Goal: Task Accomplishment & Management: Use online tool/utility

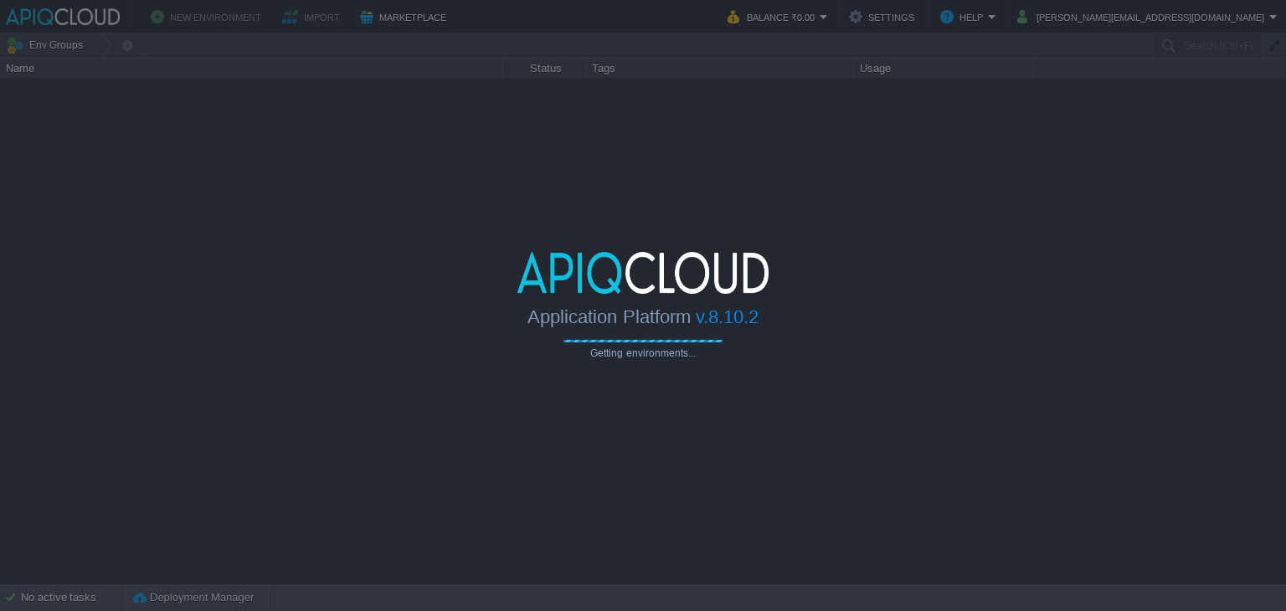
type input "Search (Ctrl+F)"
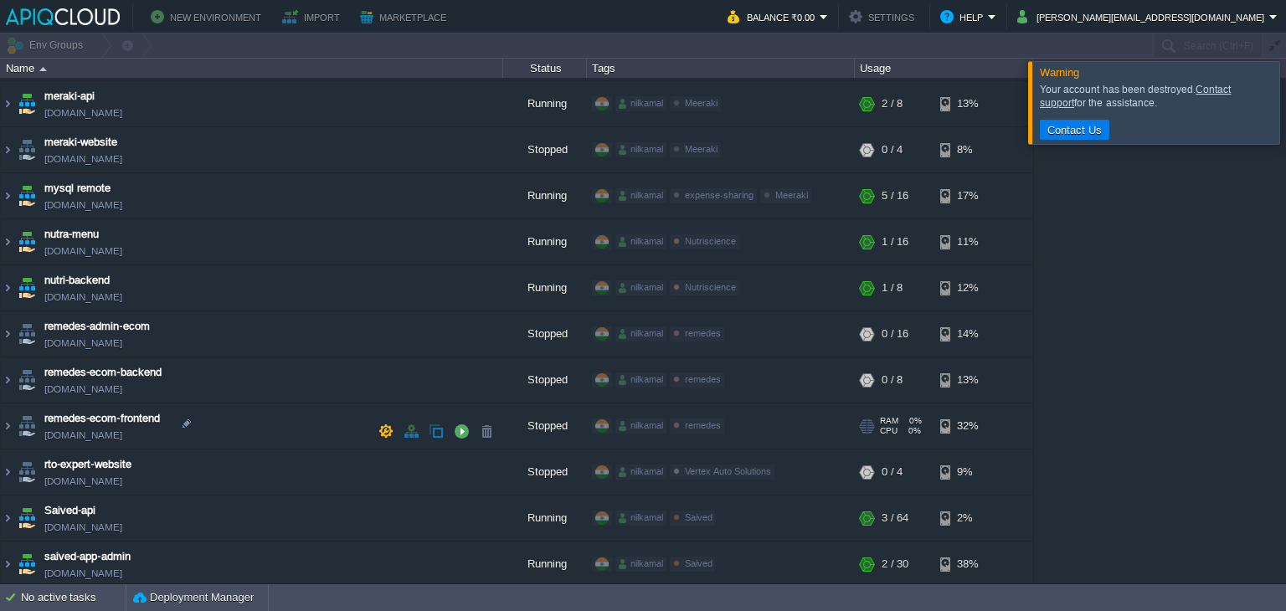
scroll to position [502, 0]
click at [122, 244] on link "nutra-menu.in1.apiqcloud.com" at bounding box center [83, 252] width 78 height 17
click at [249, 245] on td "nutra-menu nutra-menu.in1.apiqcloud.com" at bounding box center [252, 243] width 502 height 46
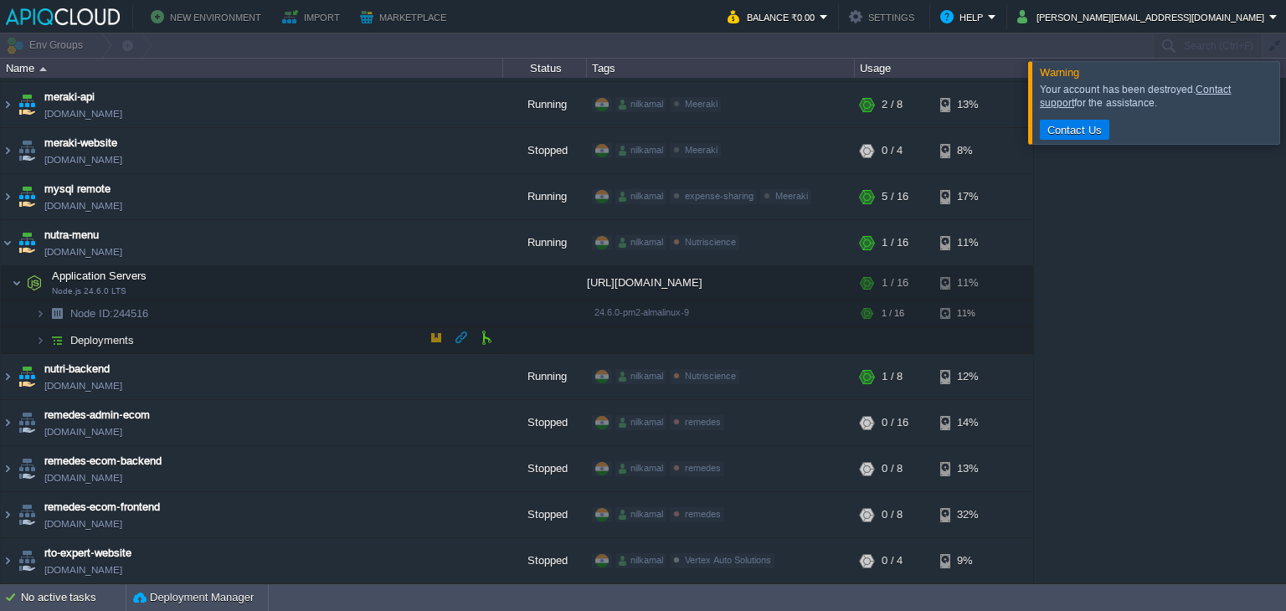
click at [100, 342] on span "Deployments" at bounding box center [103, 340] width 68 height 14
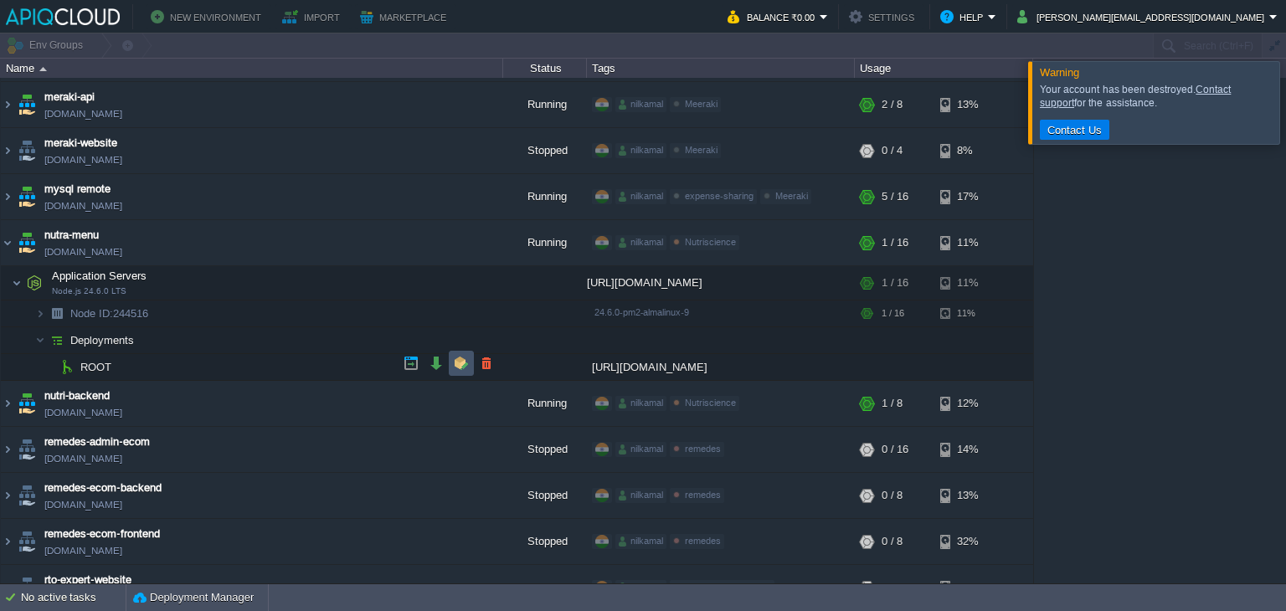
click at [455, 363] on button "button" at bounding box center [461, 363] width 15 height 15
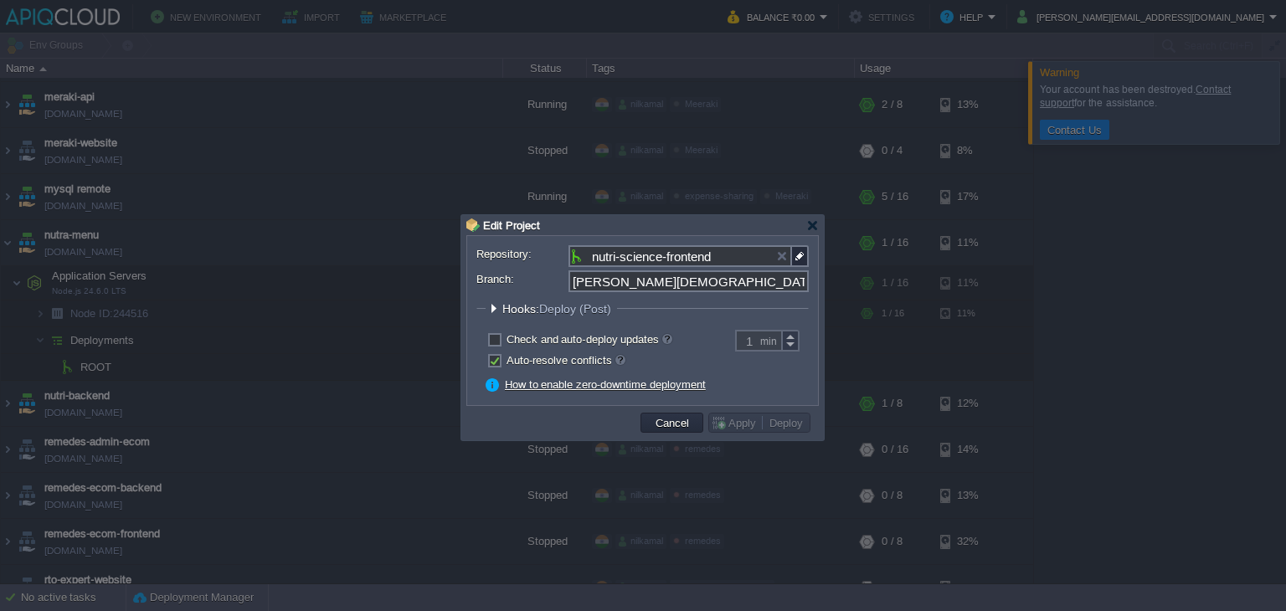
click at [499, 305] on legend "Hooks: Deploy (Post)" at bounding box center [551, 308] width 131 height 14
click at [495, 311] on div at bounding box center [493, 308] width 13 height 13
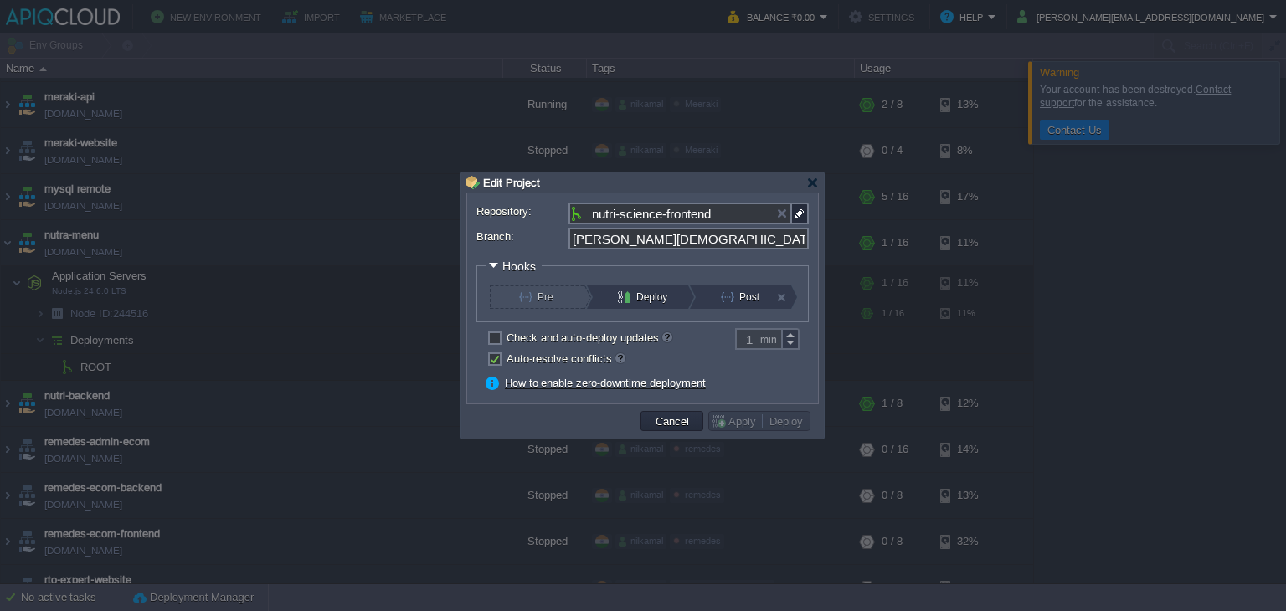
click at [613, 296] on div "Deploy" at bounding box center [641, 297] width 94 height 23
click at [723, 300] on button "Post" at bounding box center [749, 297] width 57 height 23
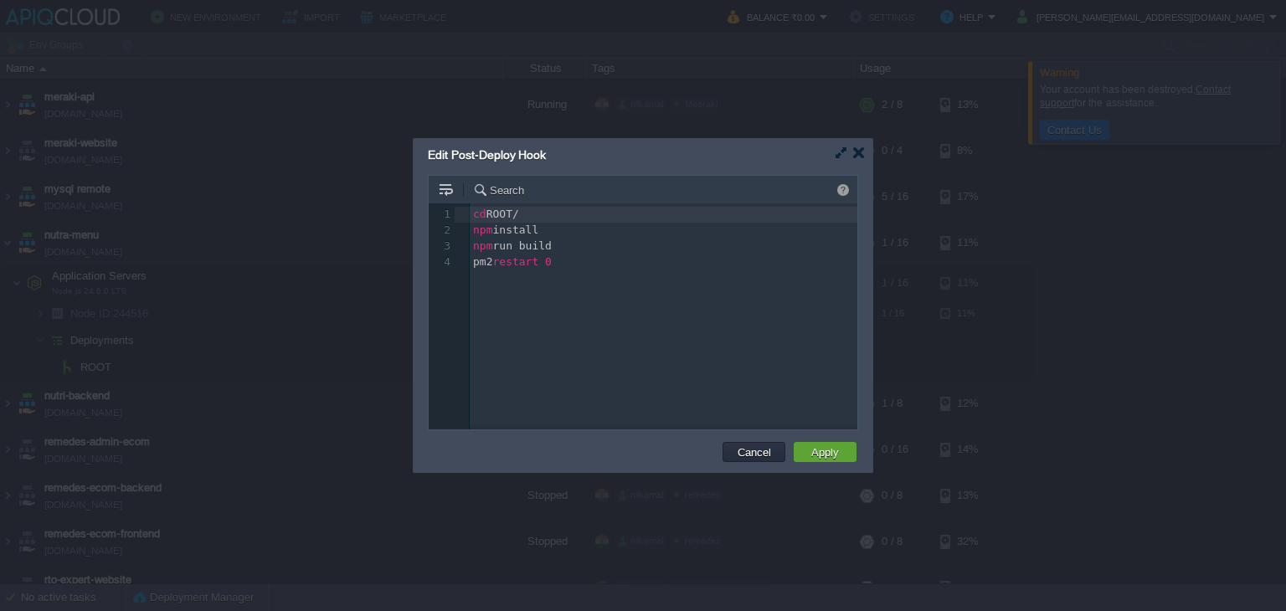
scroll to position [5, 0]
click at [857, 152] on div at bounding box center [858, 153] width 13 height 13
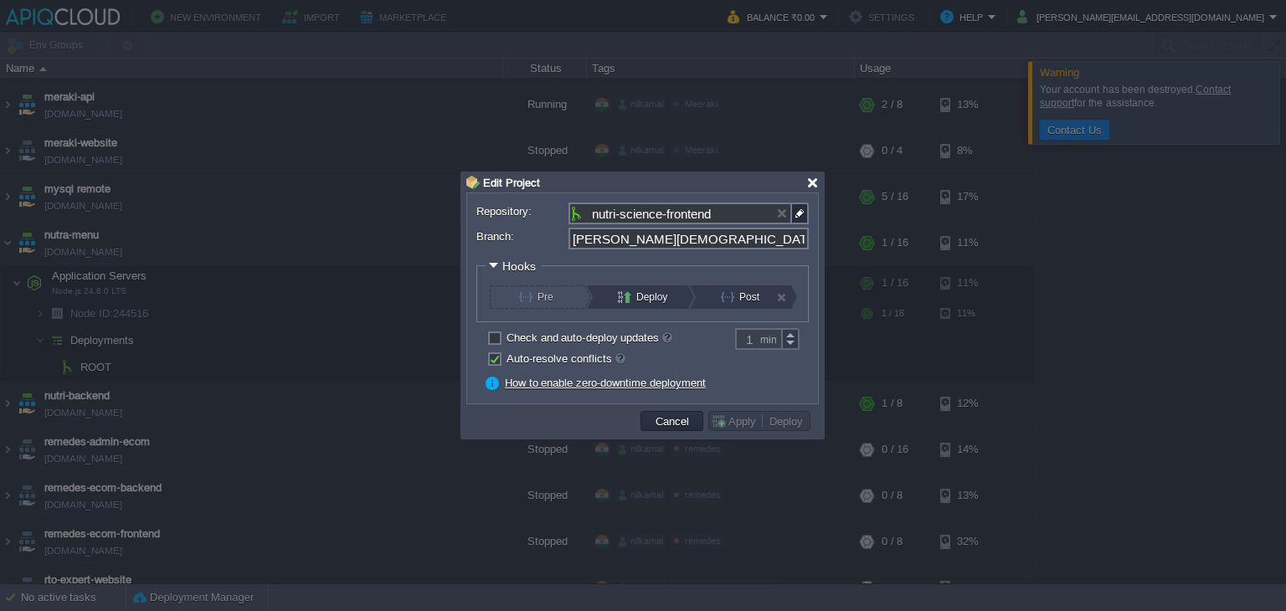
click at [810, 188] on div at bounding box center [812, 183] width 13 height 13
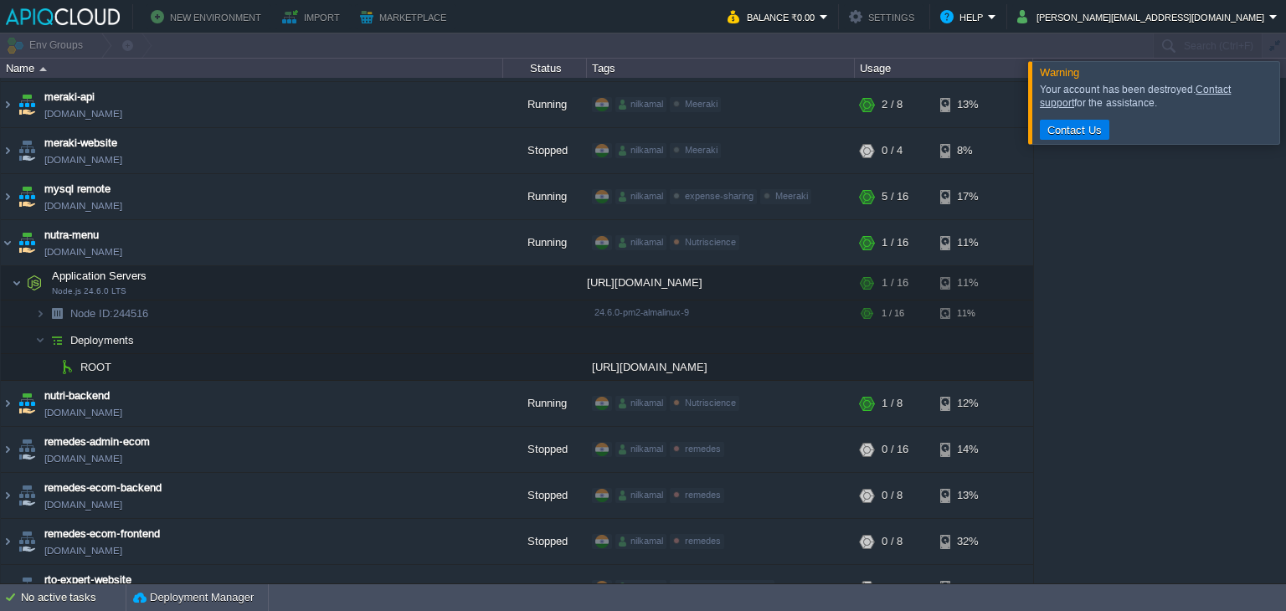
click at [1132, 306] on div "adhar-ayurved-booking-frontend adhar-ayurved-booking.in1.apiqcloud.com Stopped …" at bounding box center [643, 331] width 1286 height 506
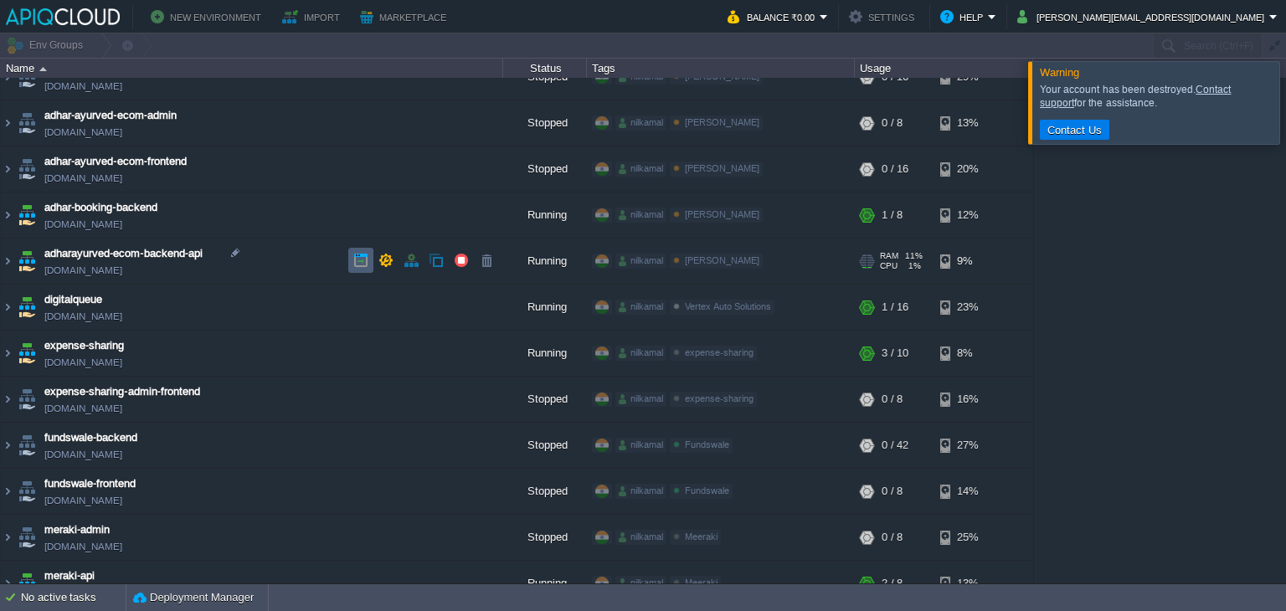
scroll to position [0, 0]
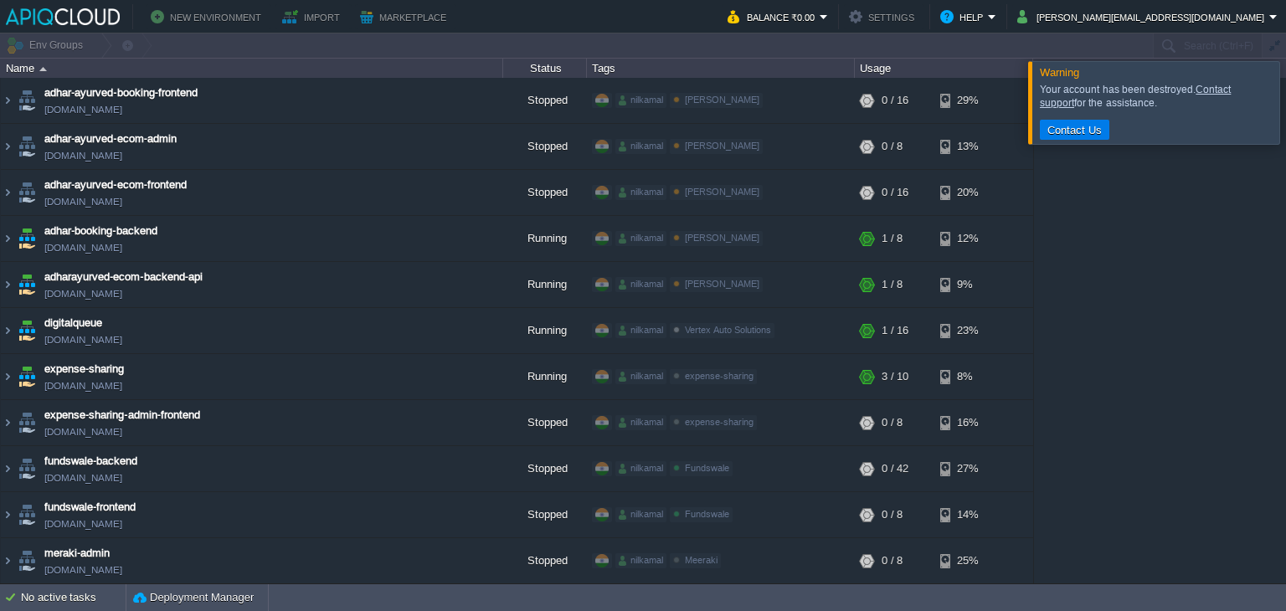
click at [919, 18] on button "Settings" at bounding box center [884, 17] width 70 height 20
click at [1168, 226] on div "adhar-ayurved-booking-frontend adhar-ayurved-booking.in1.apiqcloud.com Stopped …" at bounding box center [643, 331] width 1286 height 506
click at [1285, 114] on div at bounding box center [1306, 102] width 0 height 82
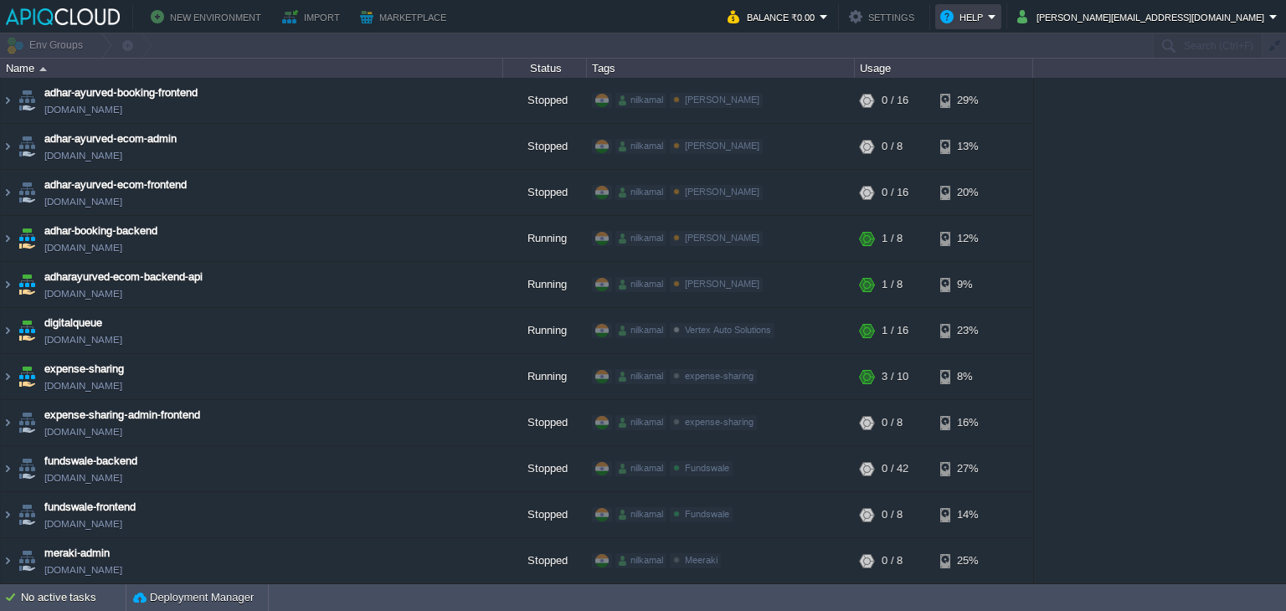
click at [988, 13] on button "Help" at bounding box center [964, 17] width 48 height 20
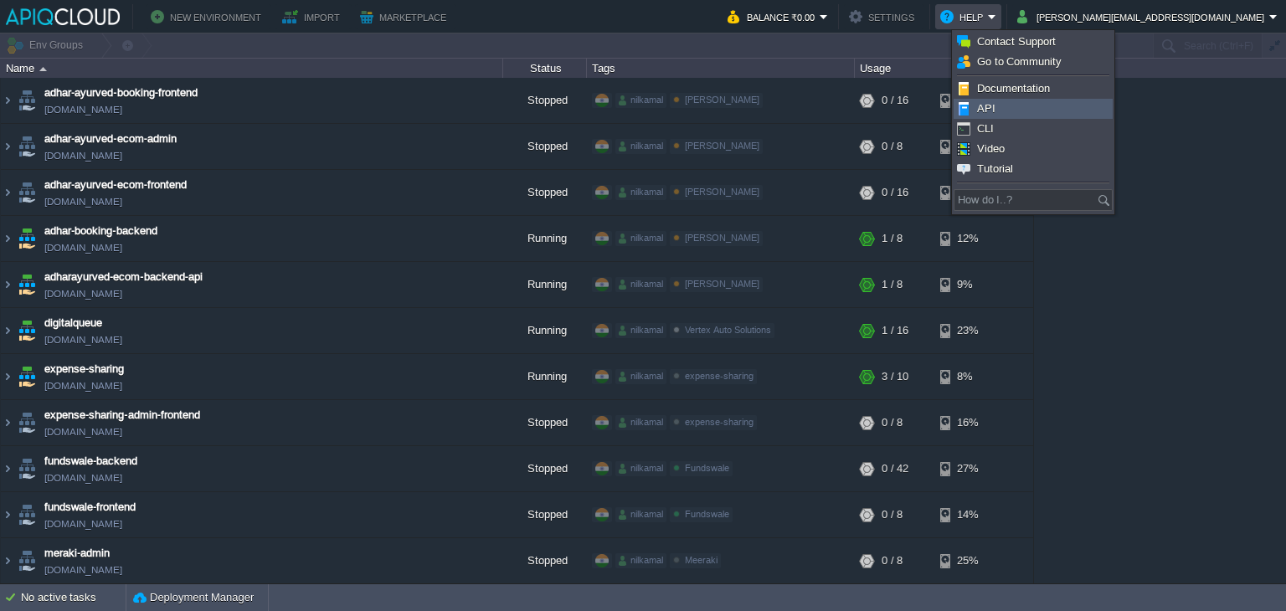
click at [1010, 109] on link "API" at bounding box center [1032, 109] width 157 height 18
